Goal: Check status: Check status

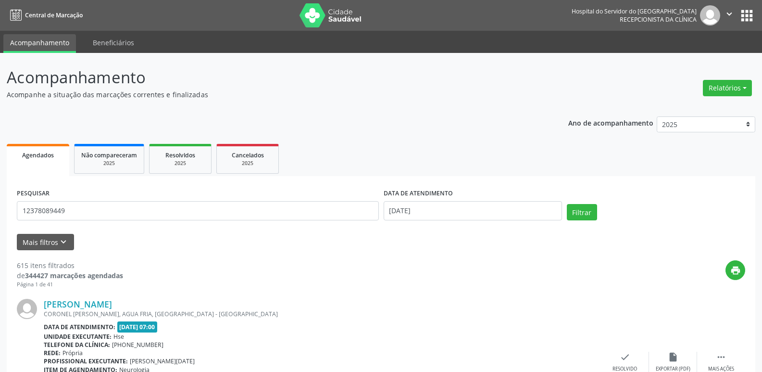
type input "12378089449"
drag, startPoint x: 545, startPoint y: 214, endPoint x: 552, endPoint y: 220, distance: 9.6
click at [547, 217] on input "[DATE]" at bounding box center [473, 210] width 178 height 19
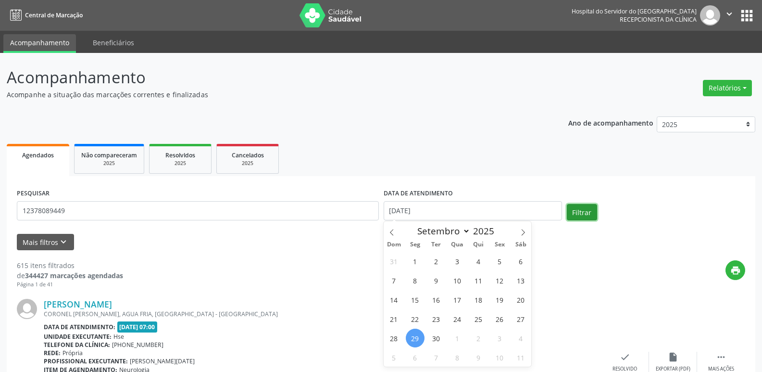
click at [574, 216] on button "Filtrar" at bounding box center [582, 212] width 30 height 16
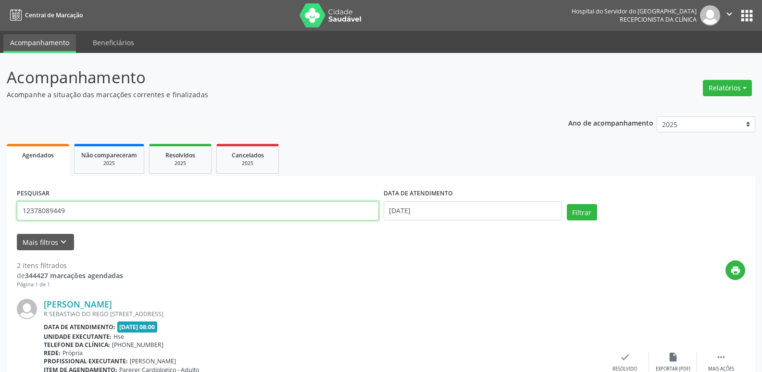
drag, startPoint x: 81, startPoint y: 211, endPoint x: 0, endPoint y: 214, distance: 81.3
click at [0, 214] on div "Acompanhamento Acompanhe a situação das marcações correntes e finalizadas Relat…" at bounding box center [381, 326] width 762 height 546
type input "02410912419"
click at [596, 204] on button "Filtrar" at bounding box center [582, 212] width 30 height 16
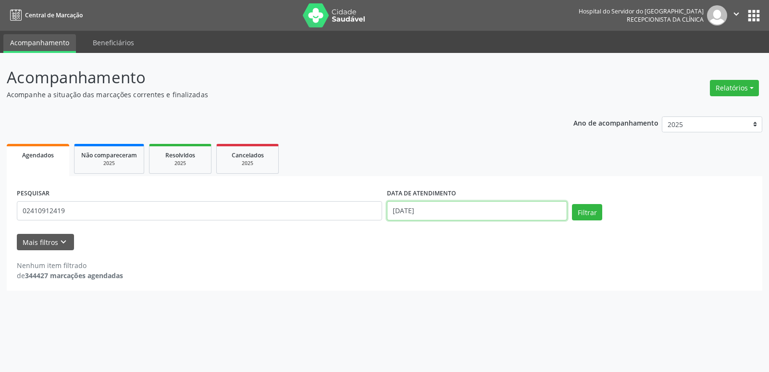
click at [290, 224] on div "PESQUISAR 02410912419 DATA DE ATENDIMENTO [DATE] Filtrar" at bounding box center [384, 206] width 740 height 41
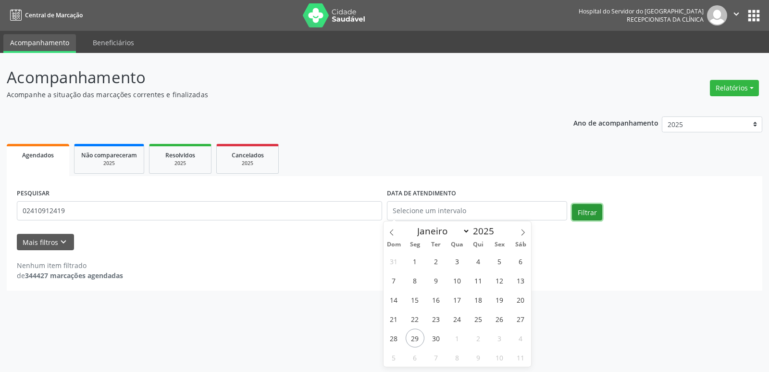
click at [579, 216] on button "Filtrar" at bounding box center [587, 212] width 30 height 16
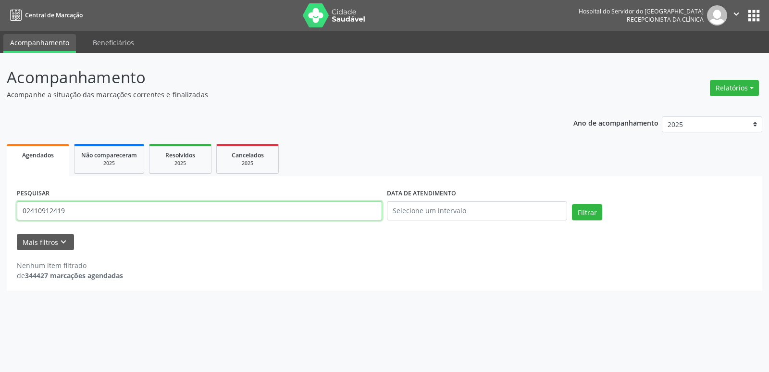
drag, startPoint x: 31, startPoint y: 210, endPoint x: 0, endPoint y: 198, distance: 32.9
click at [0, 198] on div "Acompanhamento Acompanhe a situação das marcações correntes e finalizadas Relat…" at bounding box center [384, 212] width 769 height 319
type input "10409246458"
click at [584, 211] on button "Filtrar" at bounding box center [587, 212] width 30 height 16
click at [0, 206] on div "Acompanhamento Acompanhe a situação das marcações correntes e finalizadas Relat…" at bounding box center [384, 212] width 769 height 319
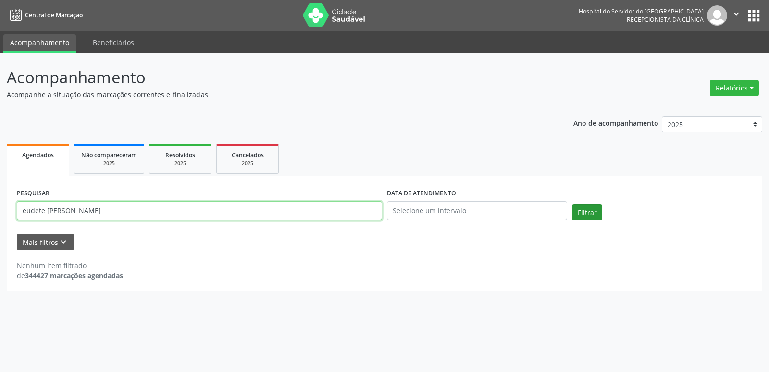
type input "eudete [PERSON_NAME]"
click at [580, 207] on button "Filtrar" at bounding box center [587, 212] width 30 height 16
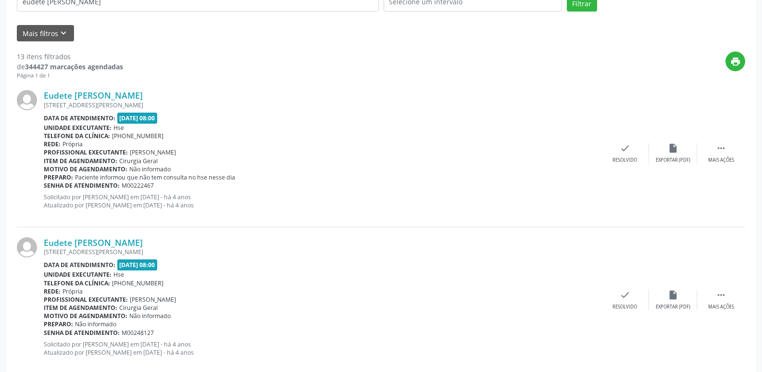
scroll to position [95, 0]
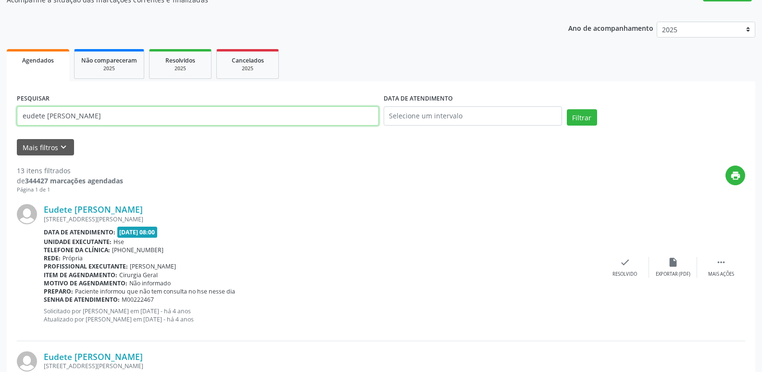
drag, startPoint x: 131, startPoint y: 113, endPoint x: 0, endPoint y: 123, distance: 131.6
click at [149, 111] on input "text" at bounding box center [198, 115] width 362 height 19
type input "[PERSON_NAME]"
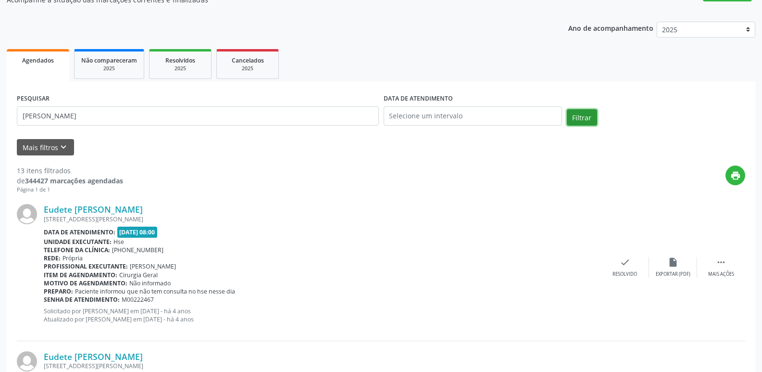
click at [583, 117] on button "Filtrar" at bounding box center [582, 117] width 30 height 16
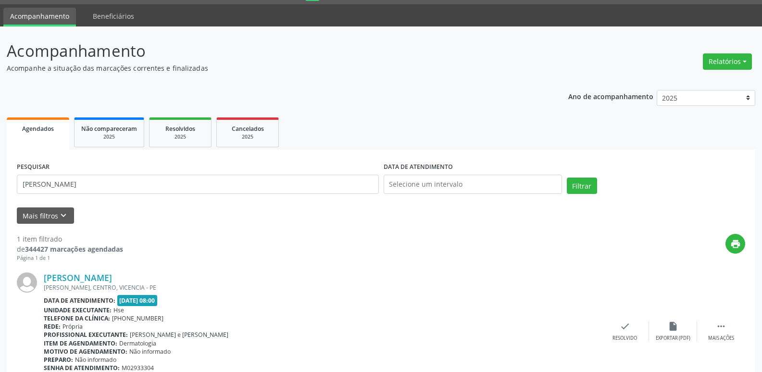
scroll to position [72, 0]
